Goal: Information Seeking & Learning: Learn about a topic

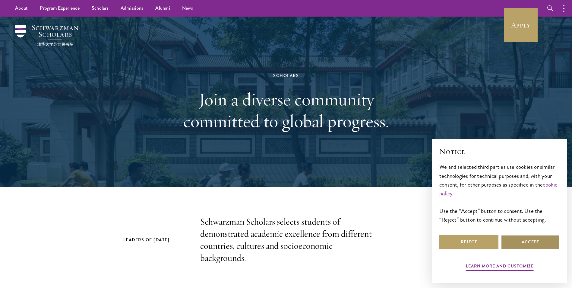
click at [536, 243] on button "Accept" at bounding box center [530, 242] width 59 height 14
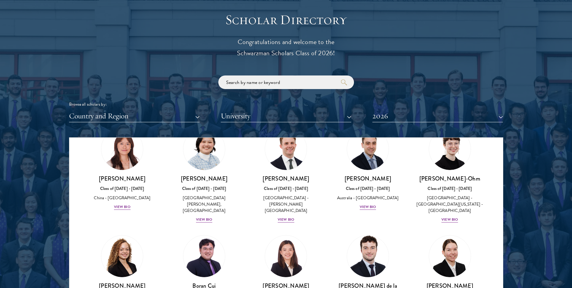
scroll to position [603, 0]
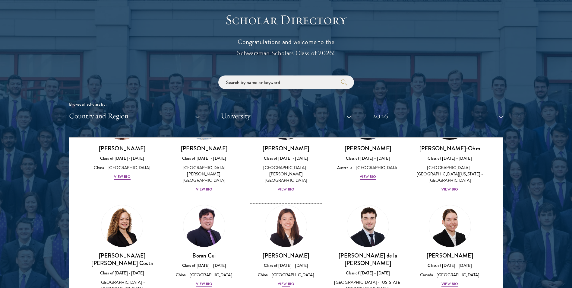
click at [280, 281] on div "View Bio" at bounding box center [286, 284] width 17 height 6
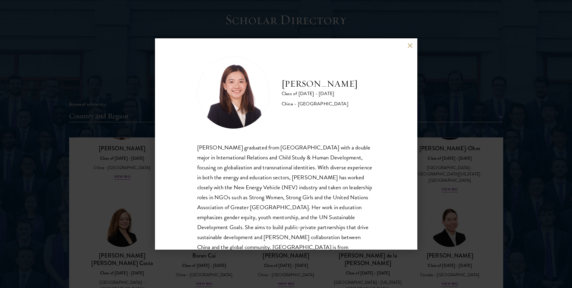
scroll to position [21, 0]
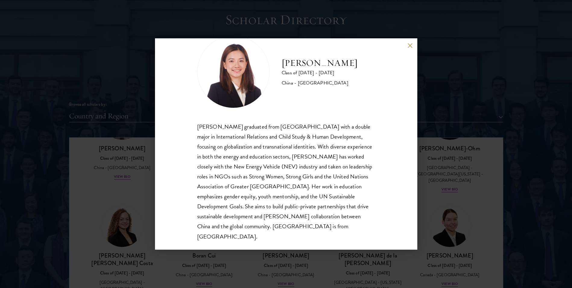
click at [411, 47] on button at bounding box center [410, 45] width 5 height 5
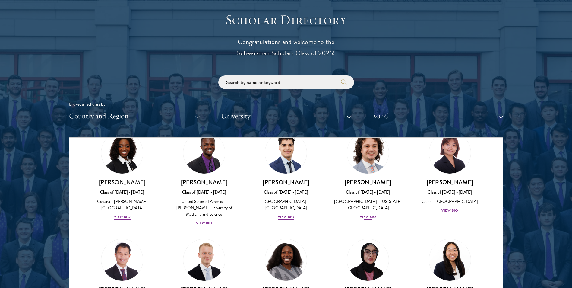
scroll to position [1056, 0]
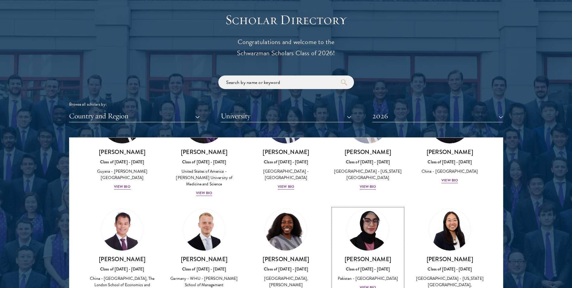
click at [358, 255] on div "Bree Javed Class of [DATE] - [DATE] [GEOGRAPHIC_DATA] - [GEOGRAPHIC_DATA] View …" at bounding box center [368, 273] width 70 height 36
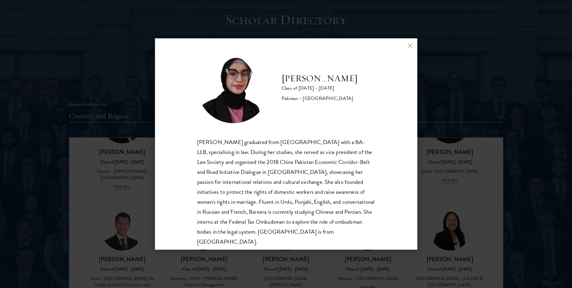
scroll to position [11, 0]
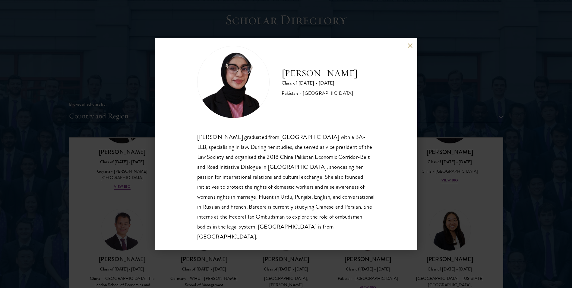
drag, startPoint x: 450, startPoint y: 214, endPoint x: 452, endPoint y: 156, distance: 57.7
click at [449, 214] on div "Bree Javed Class of [DATE] - [DATE] [GEOGRAPHIC_DATA] - [GEOGRAPHIC_DATA] [PERS…" at bounding box center [286, 144] width 572 height 288
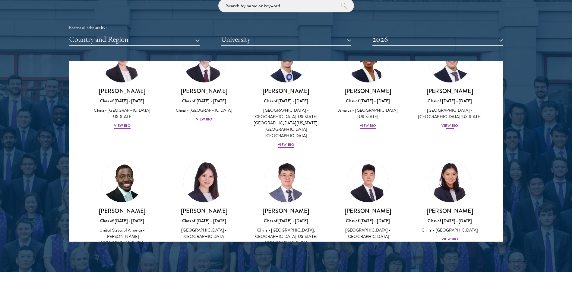
scroll to position [754, 0]
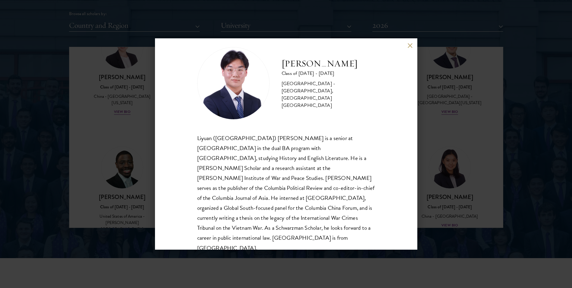
scroll to position [11, 0]
click at [485, 216] on div "[PERSON_NAME] Class of [DATE] - [DATE] [GEOGRAPHIC_DATA] - [GEOGRAPHIC_DATA], […" at bounding box center [286, 144] width 572 height 288
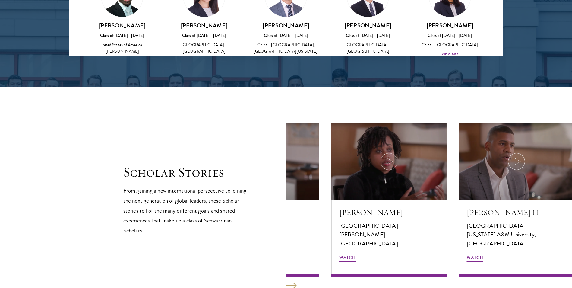
scroll to position [935, 0]
